Goal: Find specific page/section: Find specific page/section

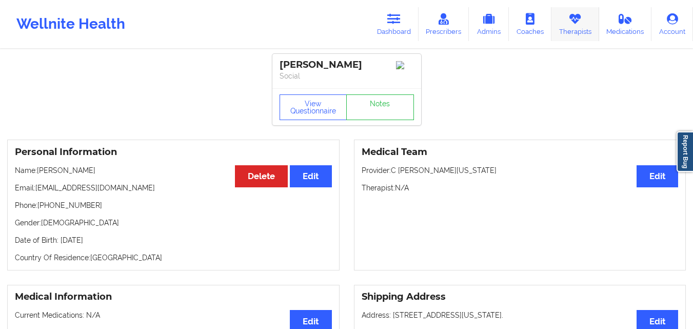
click at [569, 28] on link "Therapists" at bounding box center [575, 24] width 48 height 34
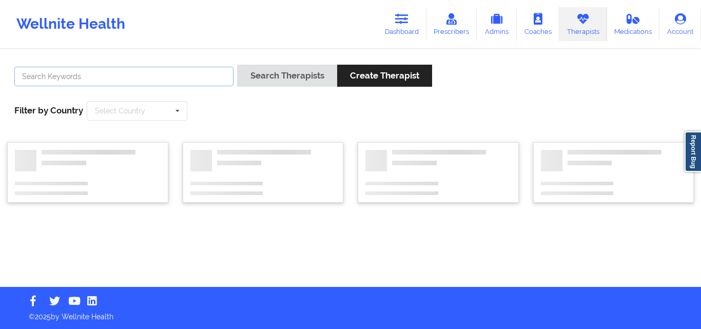
click at [196, 77] on input "text" at bounding box center [123, 76] width 219 height 19
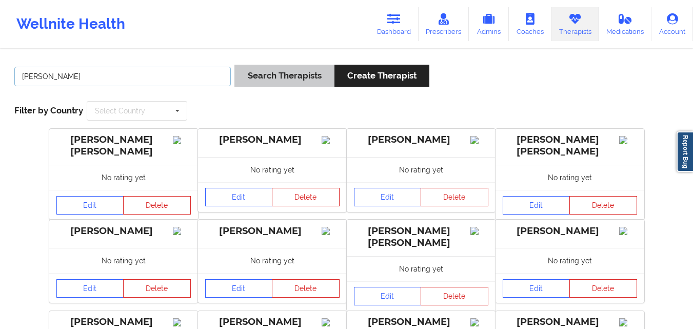
type input "[PERSON_NAME]"
click at [296, 73] on button "Search Therapists" at bounding box center [284, 76] width 100 height 22
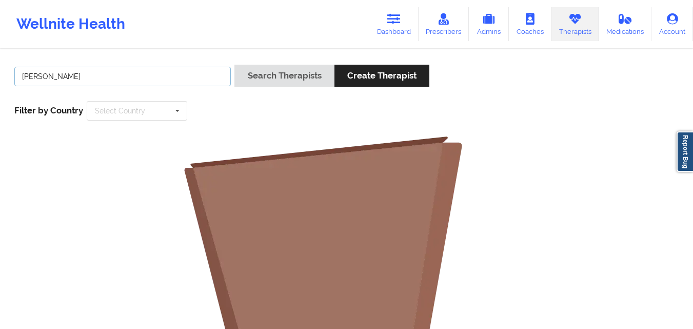
click at [148, 80] on input "[PERSON_NAME]" at bounding box center [122, 76] width 216 height 19
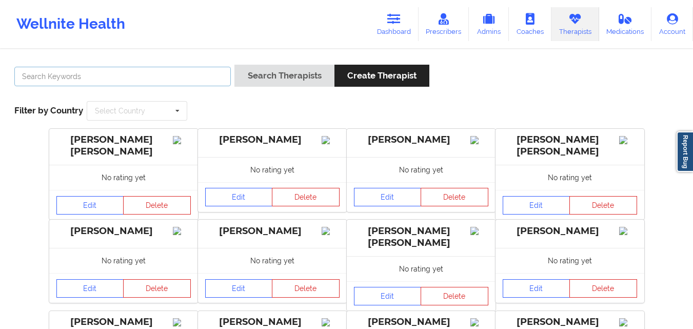
click at [150, 74] on input "text" at bounding box center [122, 76] width 216 height 19
click at [145, 72] on input "[PERSON_NAME]" at bounding box center [122, 76] width 216 height 19
type input "[PERSON_NAME]"
click at [234, 65] on button "Search Therapists" at bounding box center [284, 76] width 100 height 22
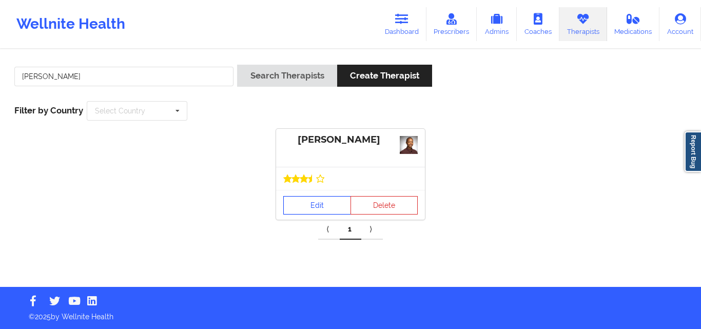
click at [324, 211] on link "Edit" at bounding box center [317, 205] width 68 height 18
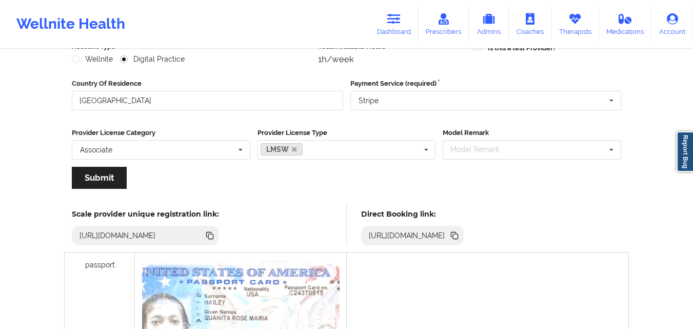
scroll to position [205, 0]
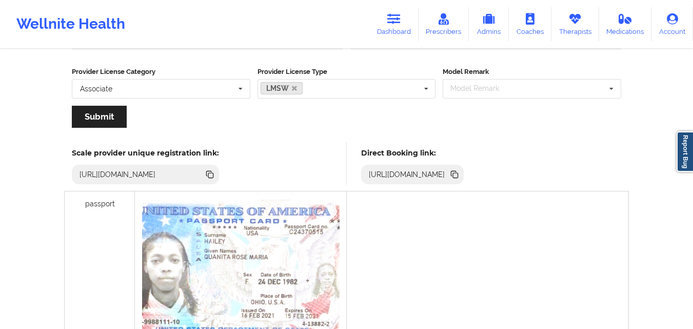
click at [458, 174] on icon at bounding box center [455, 175] width 5 height 5
click at [393, 20] on icon at bounding box center [393, 18] width 13 height 11
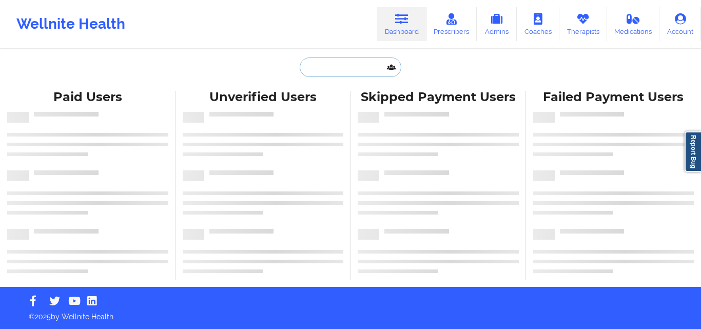
click at [327, 67] on input "text" at bounding box center [351, 66] width 102 height 19
paste input "https://www.wellnite.co/login"
type input "https://www.wellnite.co/login"
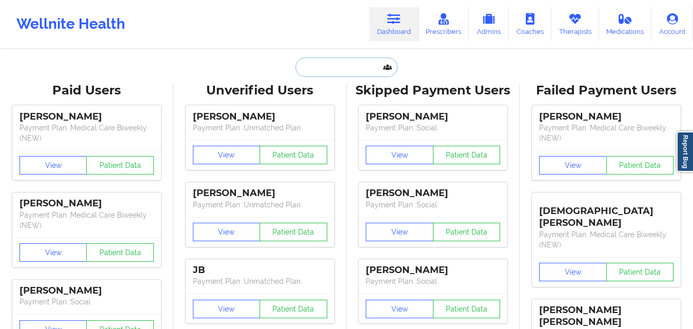
paste input "Gwendolyn Wilkerson"
type input "Gwendolyn Wilkerson"
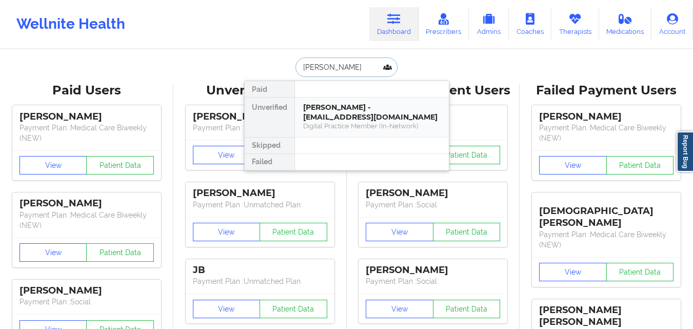
click at [334, 113] on div "Gwendolyn Wilkerson - soblessed6@me.com" at bounding box center [371, 112] width 137 height 19
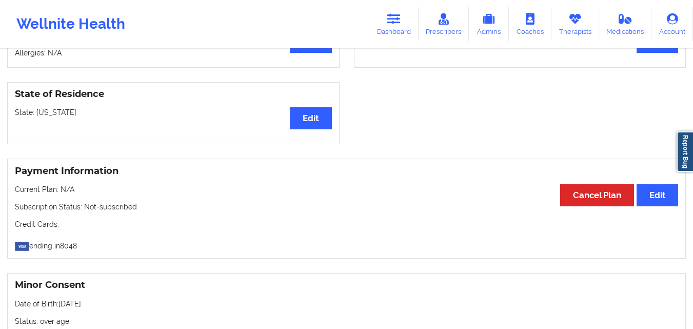
scroll to position [462, 0]
